Goal: Find specific page/section: Find specific page/section

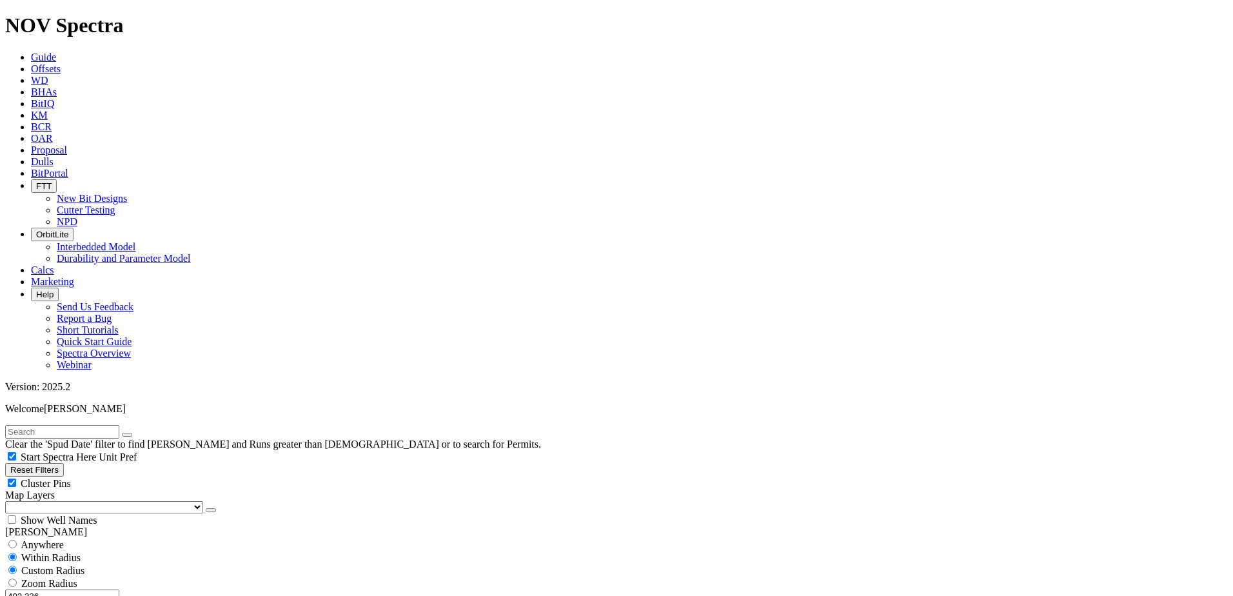
click at [31, 156] on icon at bounding box center [31, 161] width 0 height 11
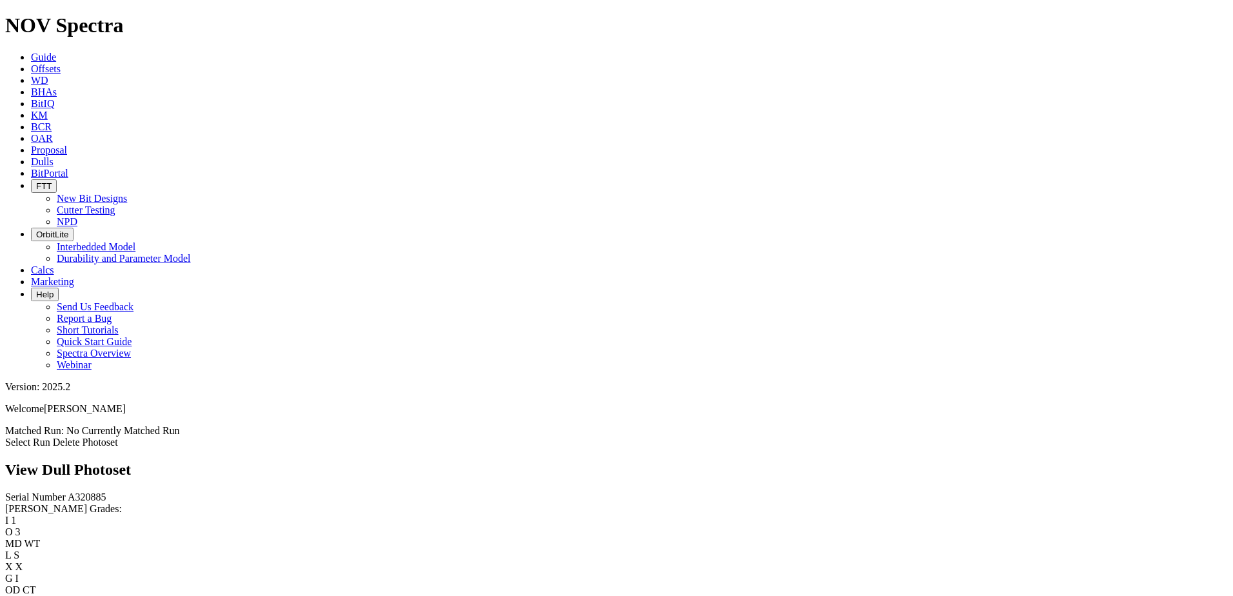
scroll to position [1350, 0]
